Goal: Task Accomplishment & Management: Use online tool/utility

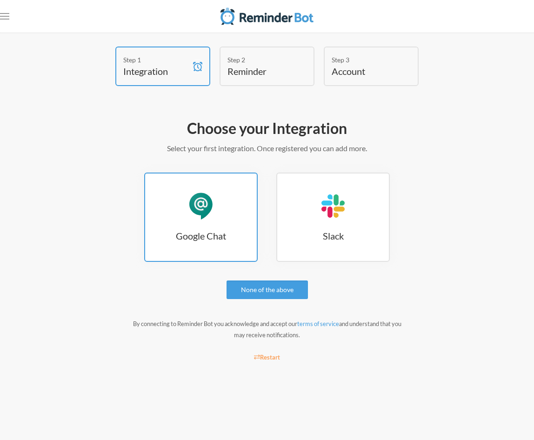
click at [218, 232] on h3 "Google Chat" at bounding box center [201, 235] width 112 height 13
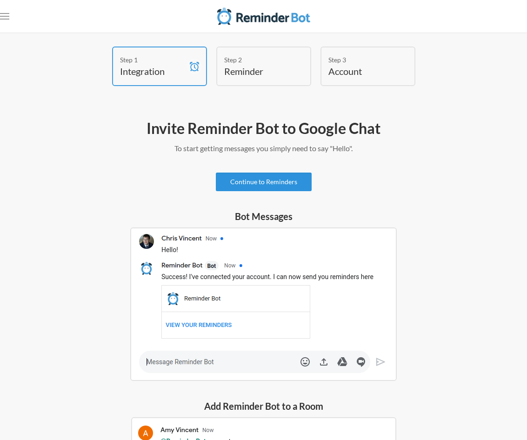
click at [291, 183] on link "Continue to Reminders" at bounding box center [264, 181] width 96 height 19
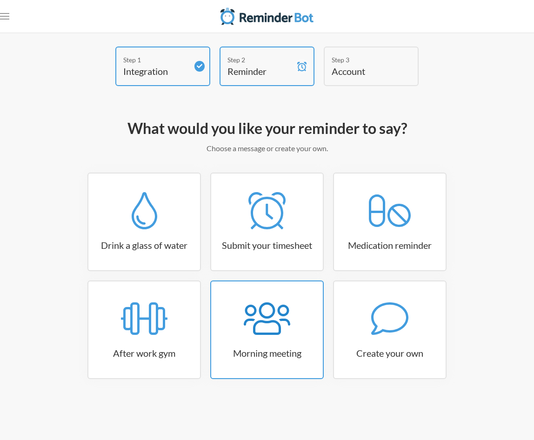
click at [262, 325] on icon at bounding box center [267, 318] width 46 height 37
select select "08:30:00"
select select "true"
select select "09:45:00"
